Goal: Task Accomplishment & Management: Use online tool/utility

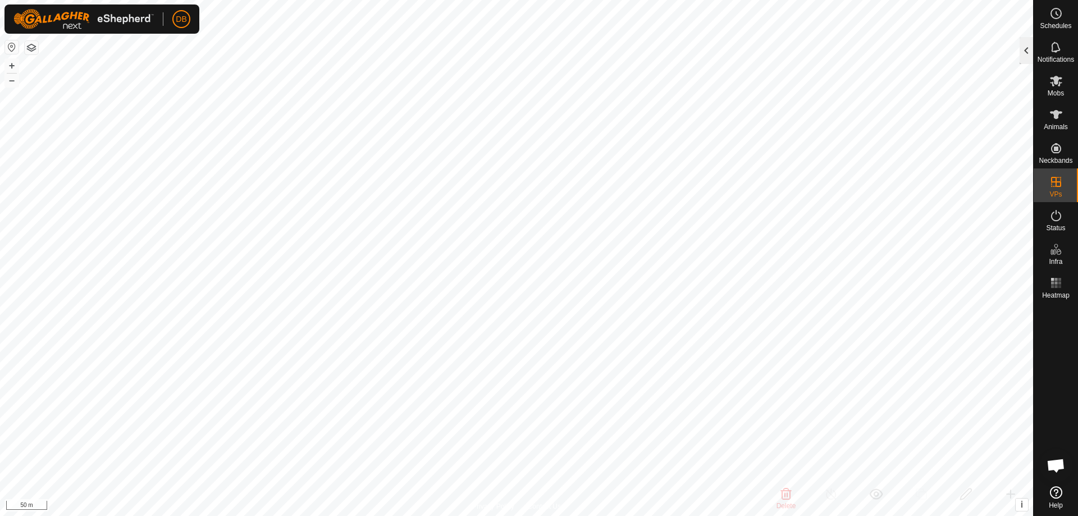
click at [1031, 50] on div at bounding box center [1025, 50] width 13 height 27
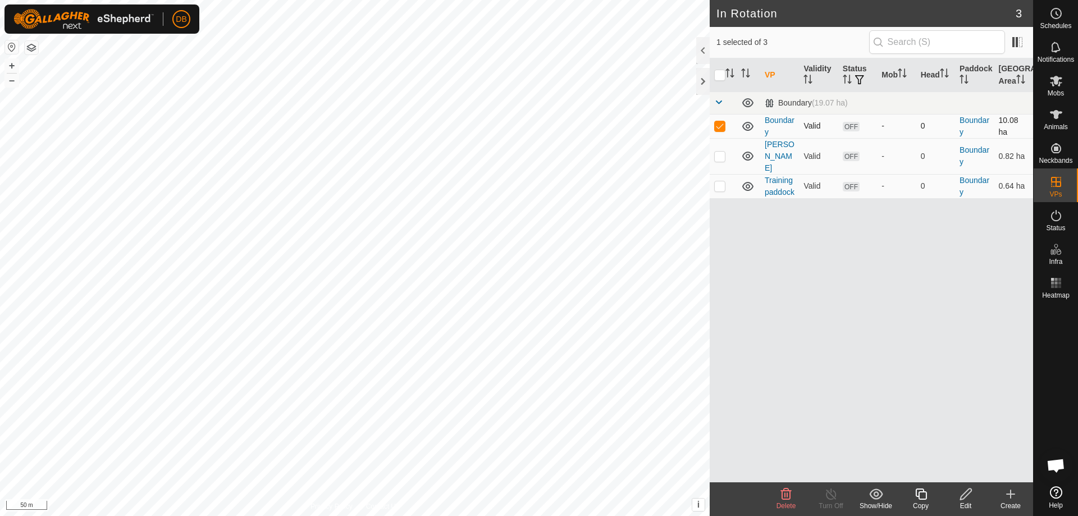
click at [718, 125] on p-checkbox at bounding box center [719, 125] width 11 height 9
checkbox input "false"
click at [720, 181] on p-checkbox at bounding box center [719, 185] width 11 height 9
checkbox input "true"
click at [963, 496] on icon at bounding box center [966, 493] width 14 height 13
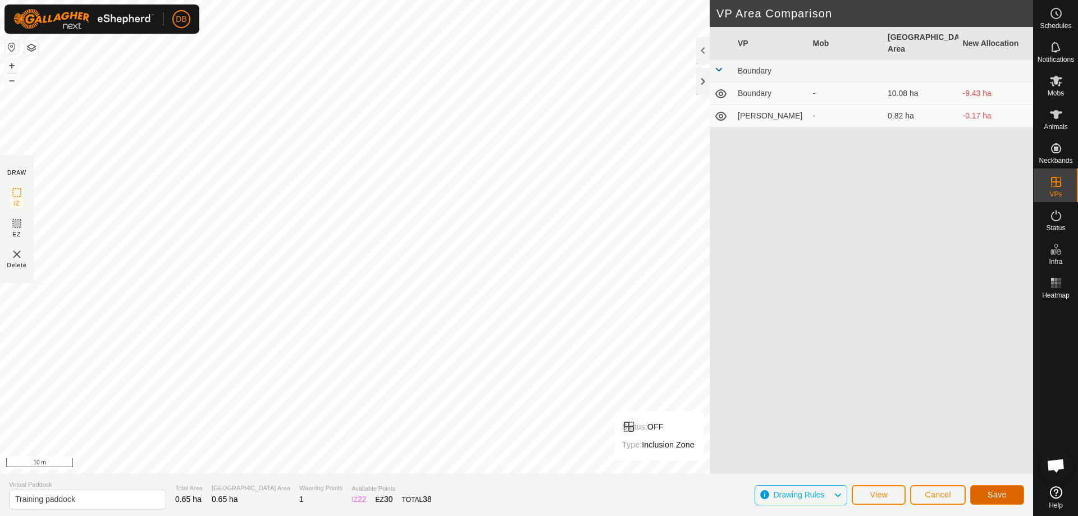
click at [991, 494] on span "Save" at bounding box center [996, 494] width 19 height 9
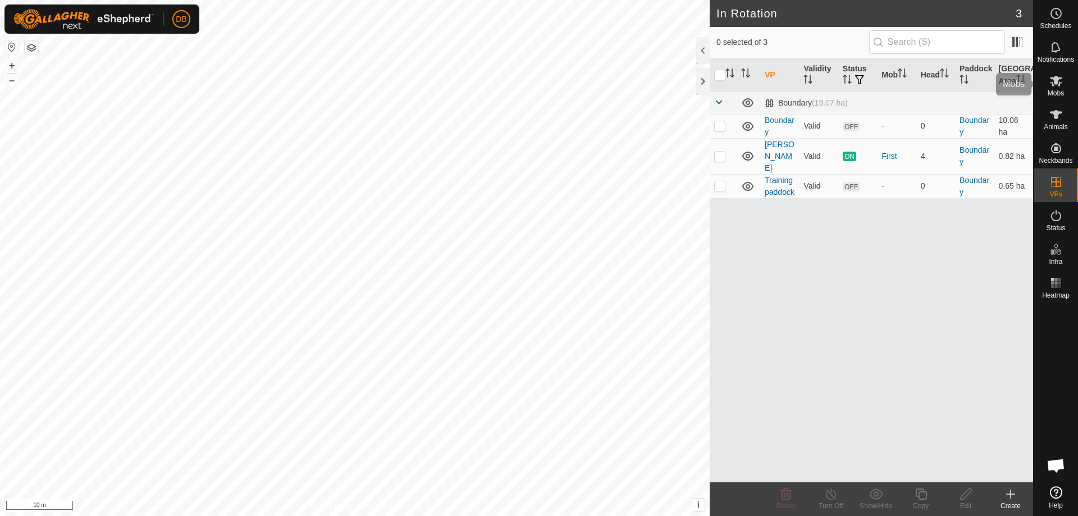
click at [1056, 87] on icon at bounding box center [1055, 80] width 13 height 13
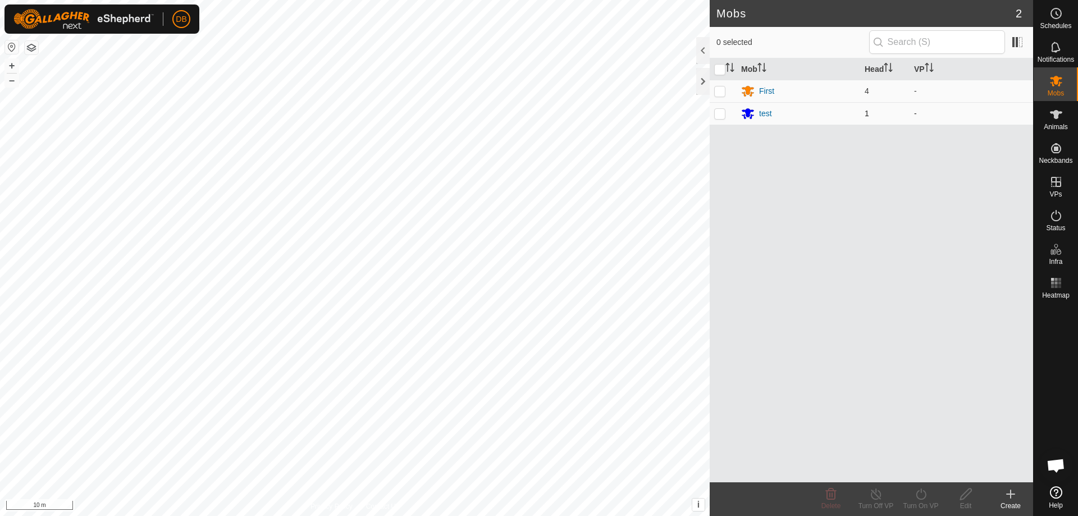
click at [720, 111] on p-checkbox at bounding box center [719, 113] width 11 height 9
checkbox input "true"
click at [917, 501] on div "Turn On VP" at bounding box center [920, 506] width 45 height 10
click at [921, 471] on link "Now" at bounding box center [954, 469] width 111 height 22
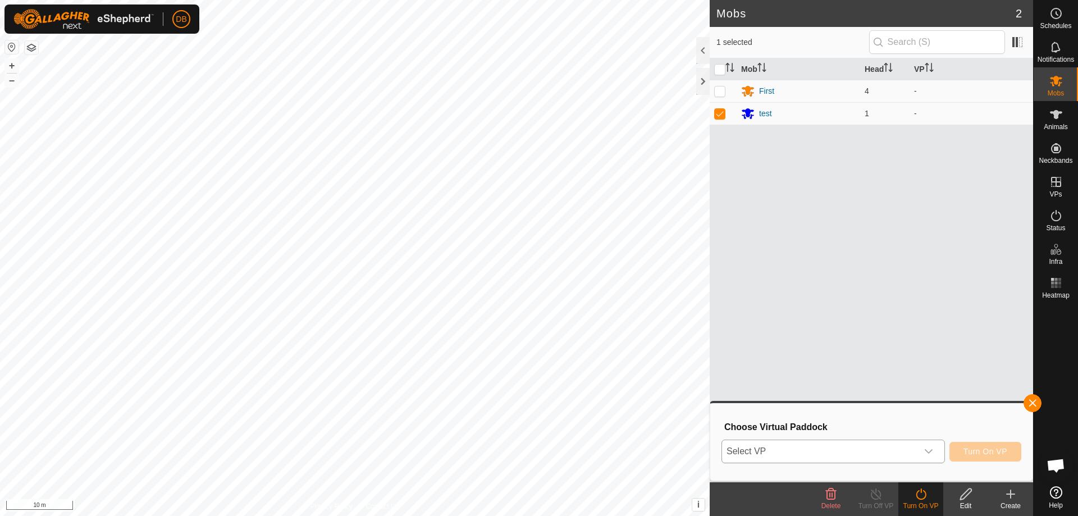
click at [928, 450] on icon "dropdown trigger" at bounding box center [928, 451] width 9 height 9
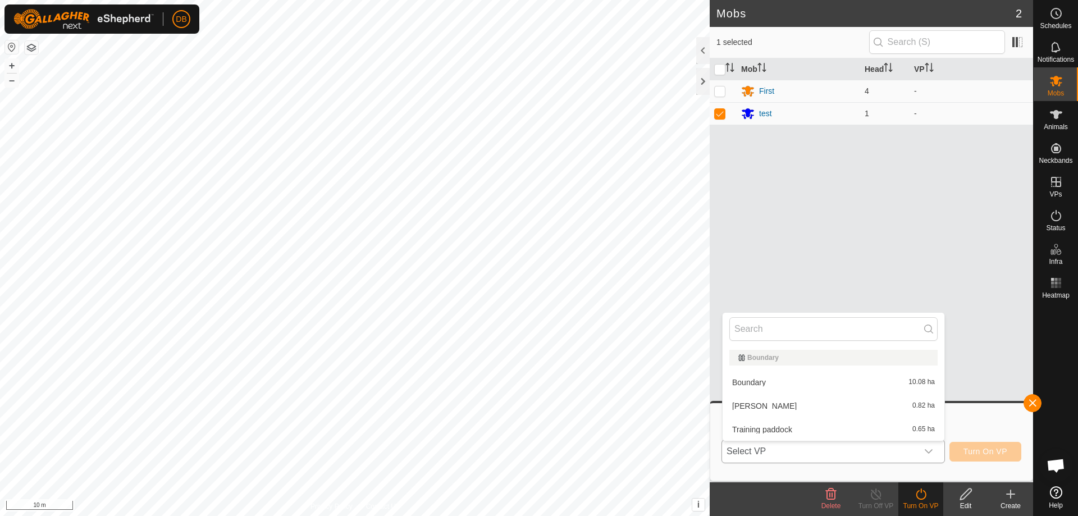
click at [791, 429] on li "Training paddock 0.65 ha" at bounding box center [833, 429] width 222 height 22
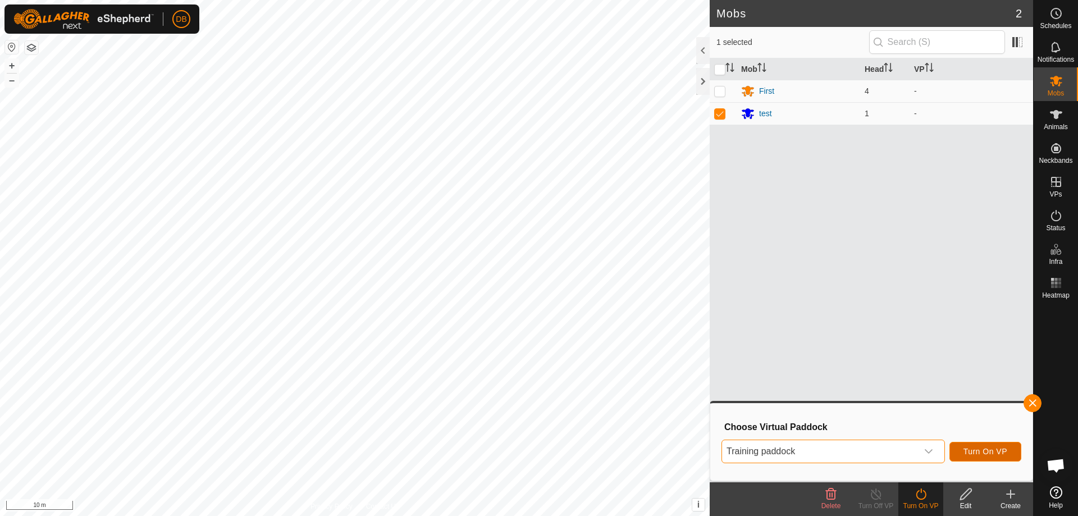
click at [972, 451] on span "Turn On VP" at bounding box center [985, 451] width 44 height 9
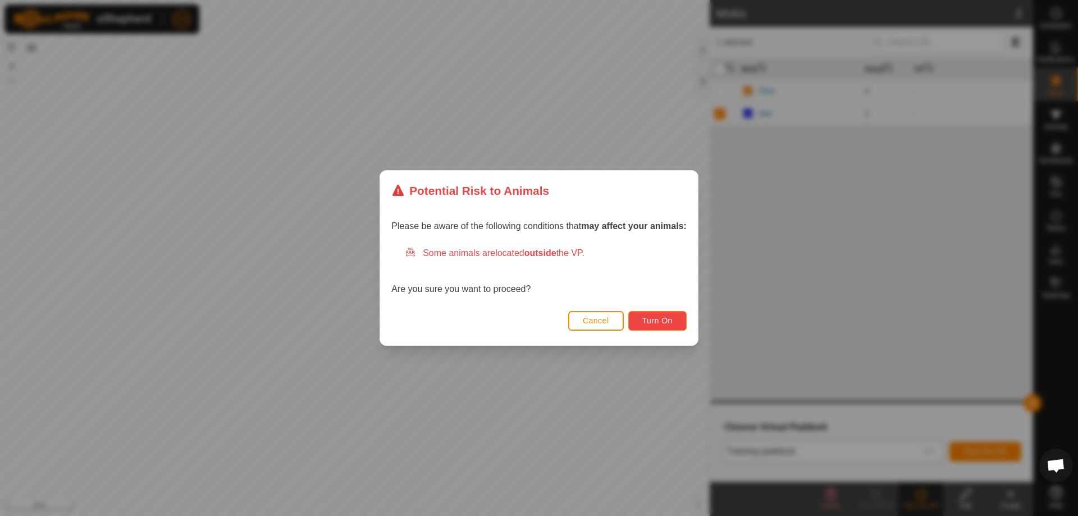
click at [657, 317] on span "Turn On" at bounding box center [657, 320] width 30 height 9
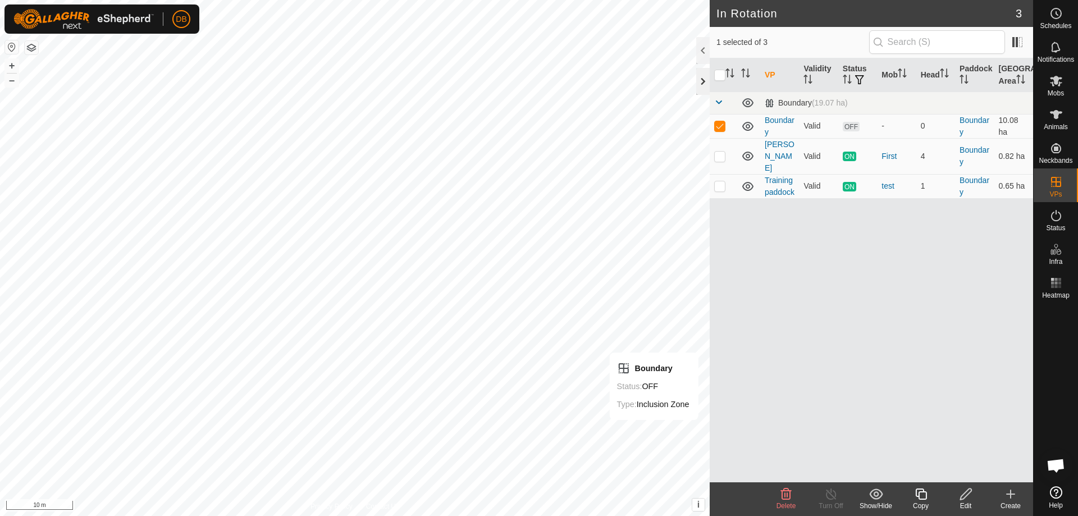
click at [702, 77] on div at bounding box center [702, 81] width 13 height 27
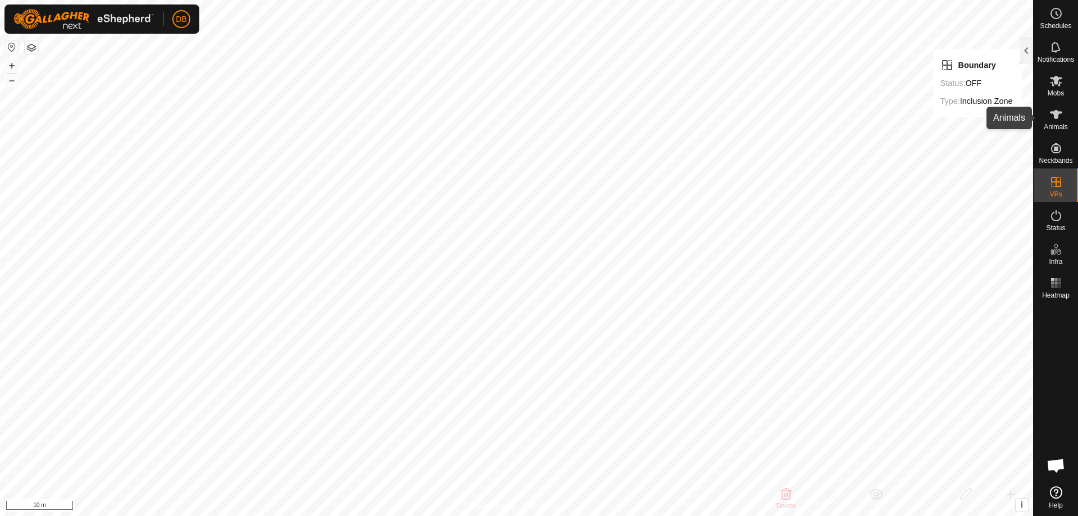
click at [1055, 125] on span "Animals" at bounding box center [1055, 126] width 24 height 7
click at [1028, 46] on div at bounding box center [1025, 50] width 13 height 27
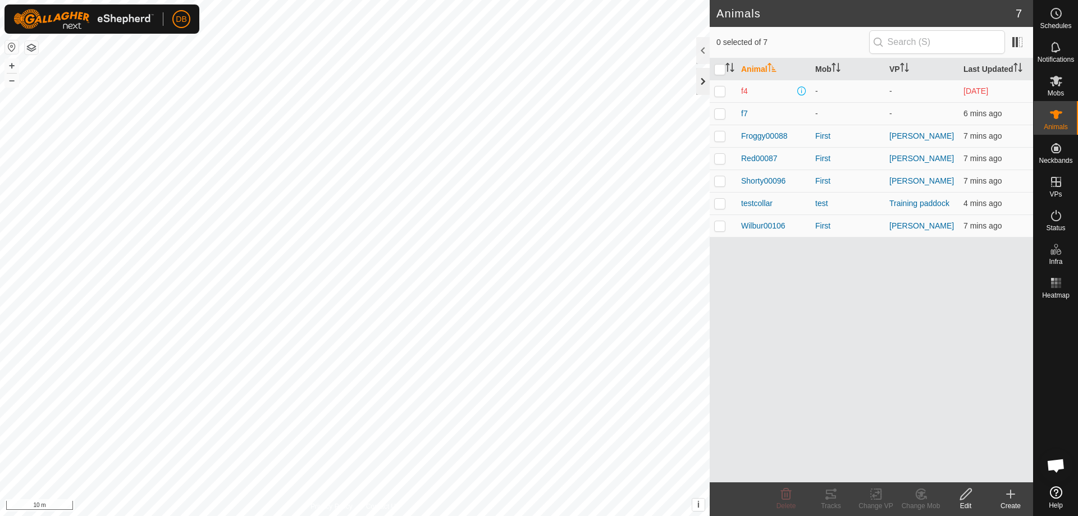
click at [702, 79] on div at bounding box center [702, 81] width 13 height 27
click at [703, 80] on div at bounding box center [702, 81] width 13 height 27
click at [700, 81] on div at bounding box center [702, 81] width 13 height 27
click at [1055, 88] on es-mob-svg-icon at bounding box center [1056, 81] width 20 height 18
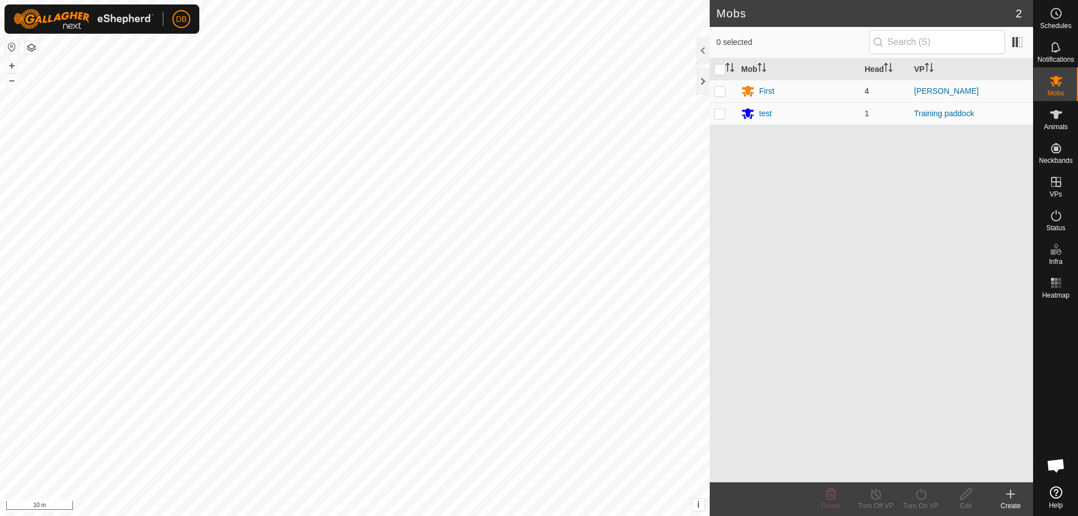
click at [720, 89] on p-checkbox at bounding box center [719, 90] width 11 height 9
checkbox input "true"
click at [919, 506] on div "Turn On VP" at bounding box center [920, 506] width 45 height 10
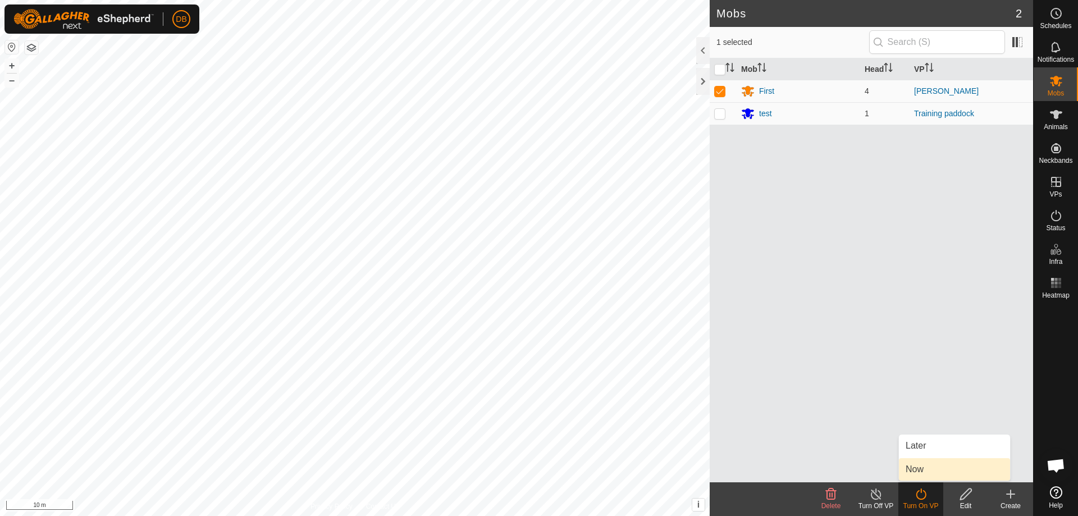
click at [915, 470] on link "Now" at bounding box center [954, 469] width 111 height 22
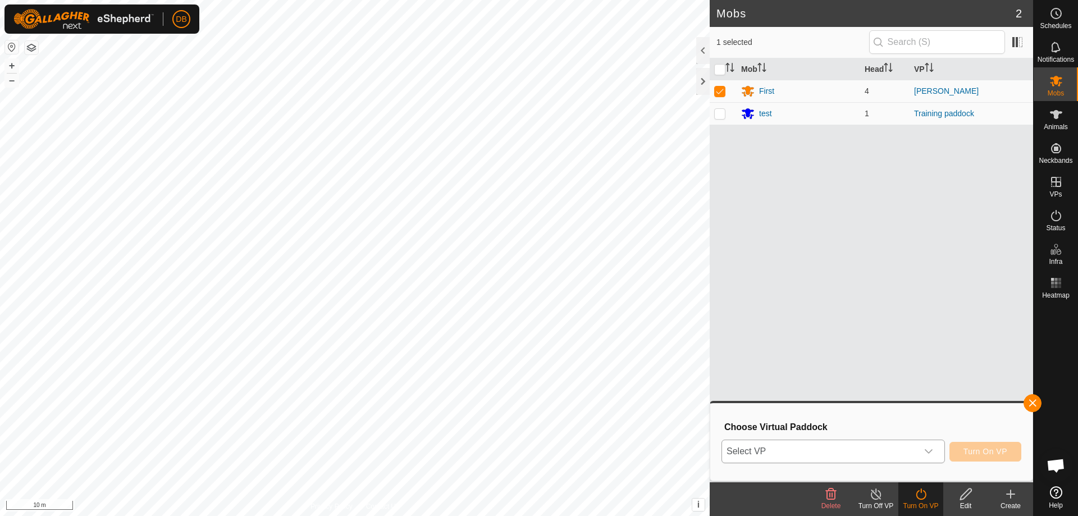
click at [927, 452] on icon "dropdown trigger" at bounding box center [928, 451] width 8 height 4
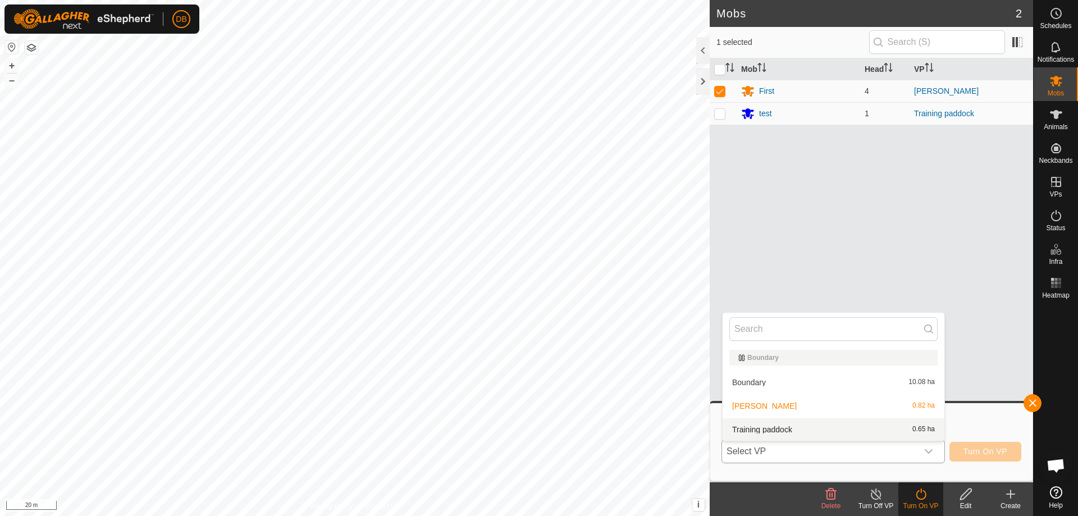
click at [753, 428] on li "Training paddock 0.65 ha" at bounding box center [833, 429] width 222 height 22
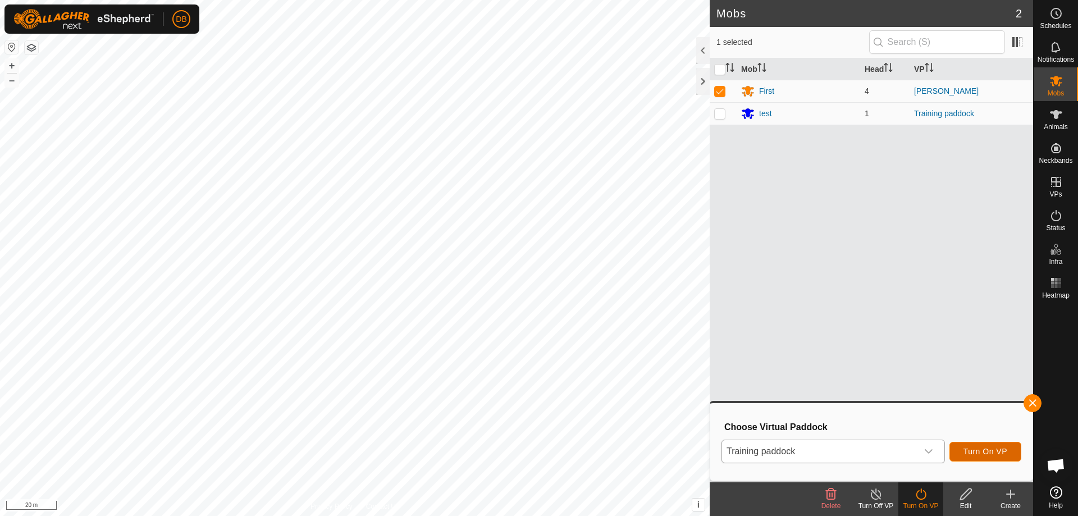
click at [974, 452] on span "Turn On VP" at bounding box center [985, 451] width 44 height 9
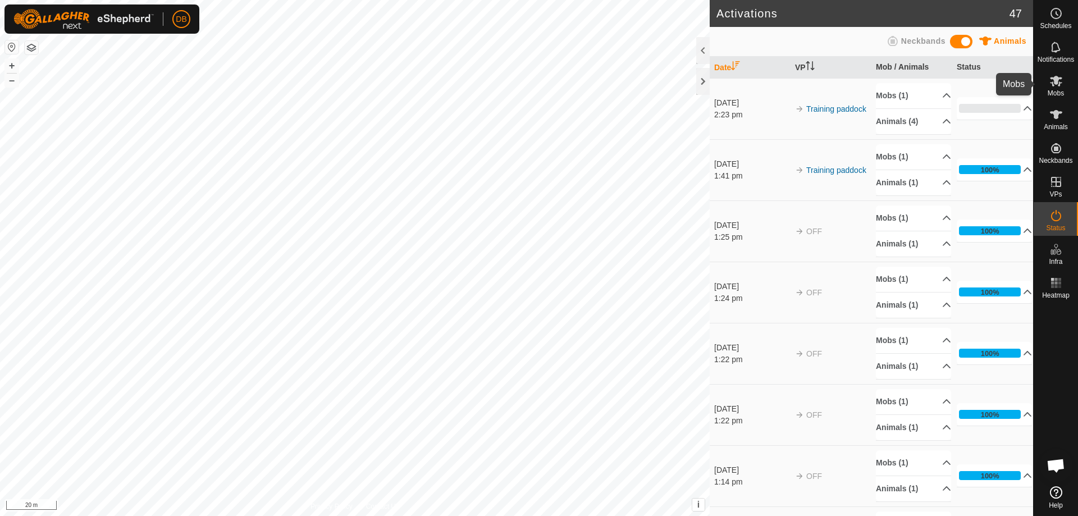
click at [1052, 90] on span "Mobs" at bounding box center [1055, 93] width 16 height 7
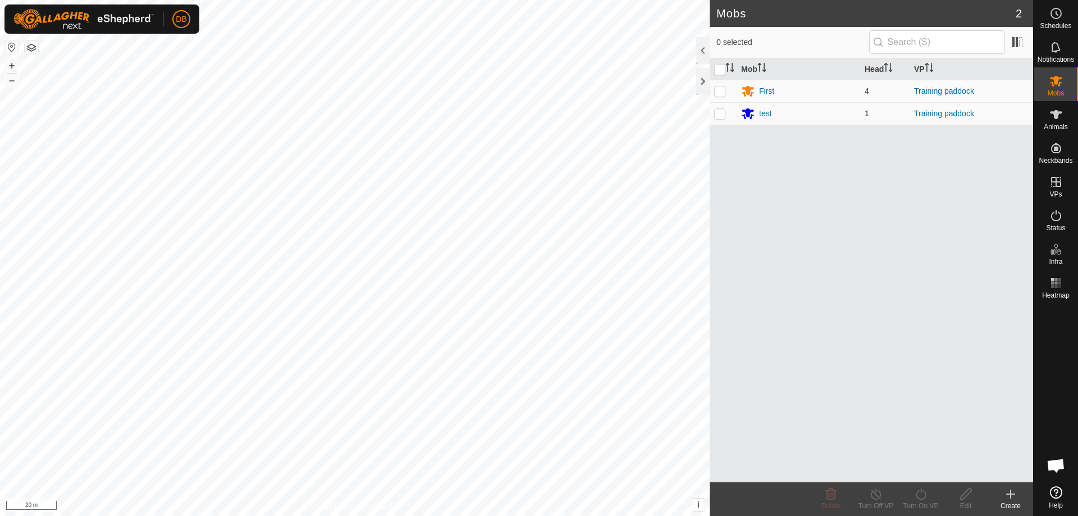
click at [719, 115] on p-checkbox at bounding box center [719, 113] width 11 height 9
checkbox input "true"
click at [876, 501] on div "Turn Off VP" at bounding box center [875, 506] width 45 height 10
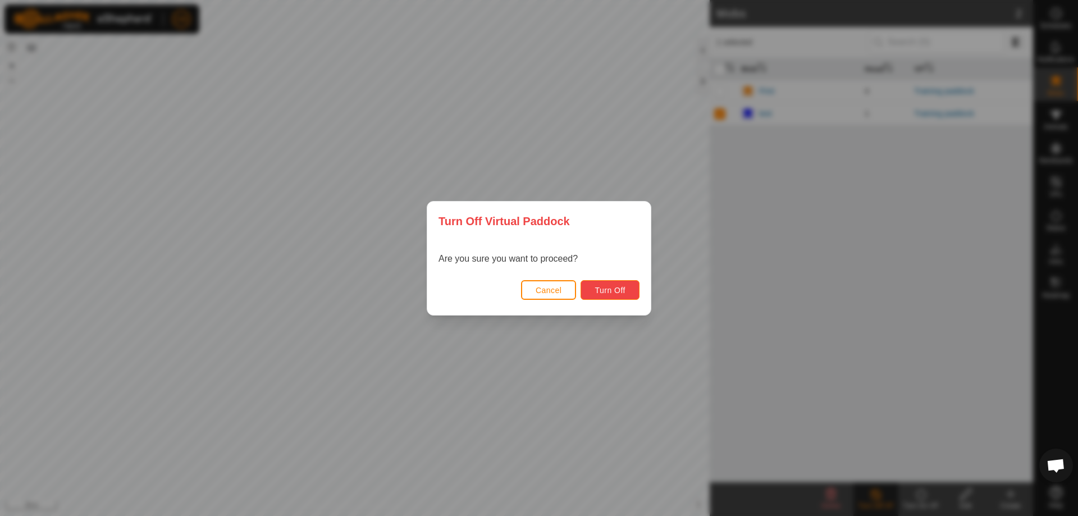
click at [606, 289] on span "Turn Off" at bounding box center [609, 290] width 31 height 9
